Goal: Check status: Check status

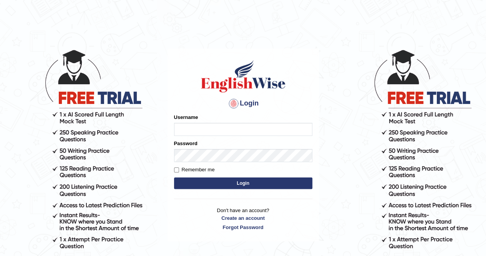
type input "Ramesh2023"
click at [208, 179] on button "Login" at bounding box center [243, 183] width 138 height 12
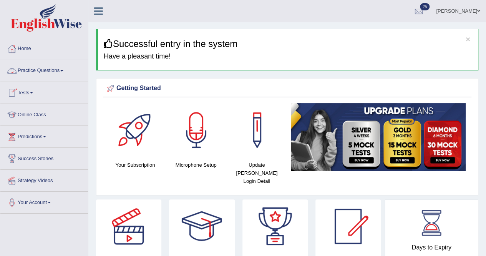
click at [32, 93] on span at bounding box center [31, 93] width 3 height 2
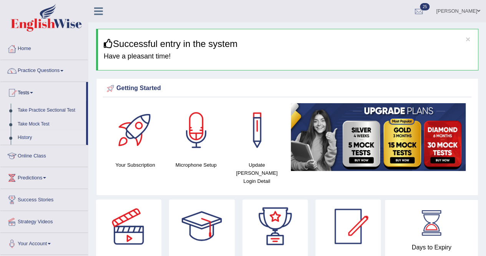
click at [23, 136] on link "History" at bounding box center [50, 138] width 72 height 14
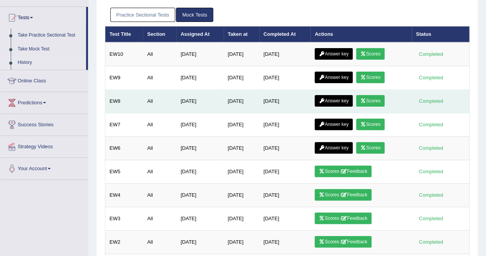
scroll to position [77, 0]
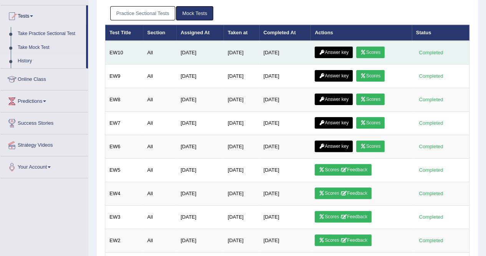
click at [365, 53] on icon at bounding box center [364, 52] width 6 height 5
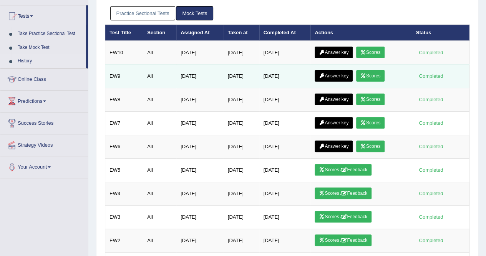
click at [378, 73] on link "Scores" at bounding box center [371, 76] width 28 height 12
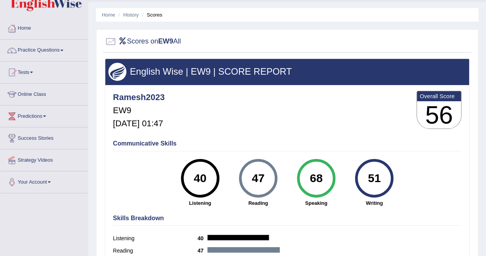
scroll to position [20, 0]
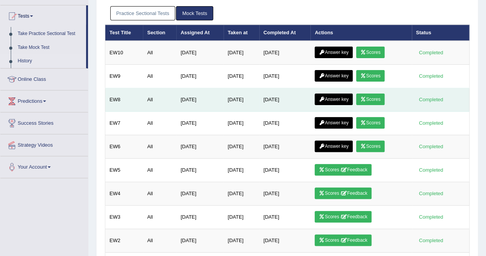
scroll to position [77, 0]
click at [375, 99] on link "Scores" at bounding box center [371, 99] width 28 height 12
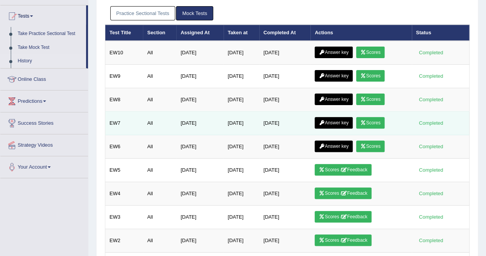
click at [369, 123] on link "Scores" at bounding box center [371, 123] width 28 height 12
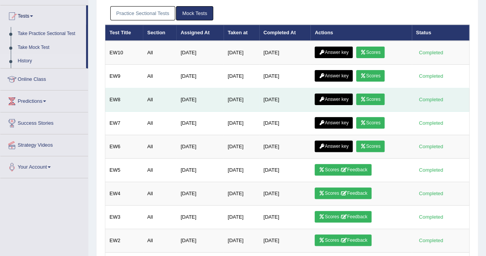
scroll to position [77, 0]
click at [379, 98] on link "Scores" at bounding box center [371, 99] width 28 height 12
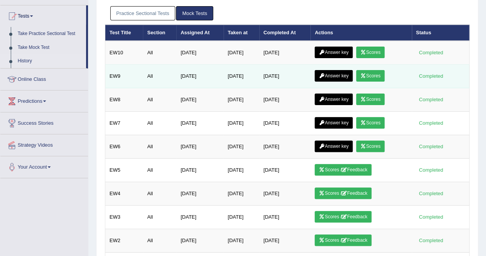
click at [377, 76] on link "Scores" at bounding box center [371, 76] width 28 height 12
